Goal: Navigation & Orientation: Go to known website

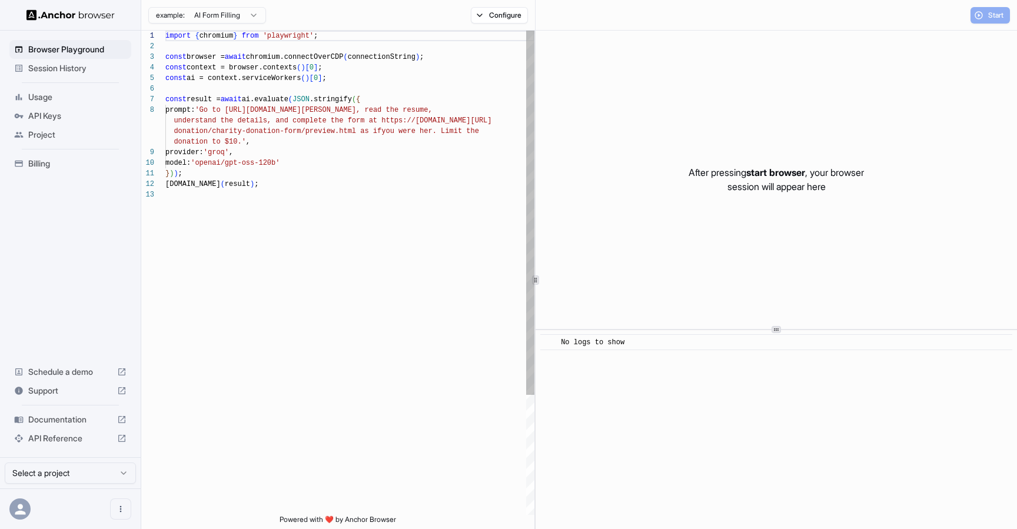
scroll to position [74, 0]
